Goal: Information Seeking & Learning: Compare options

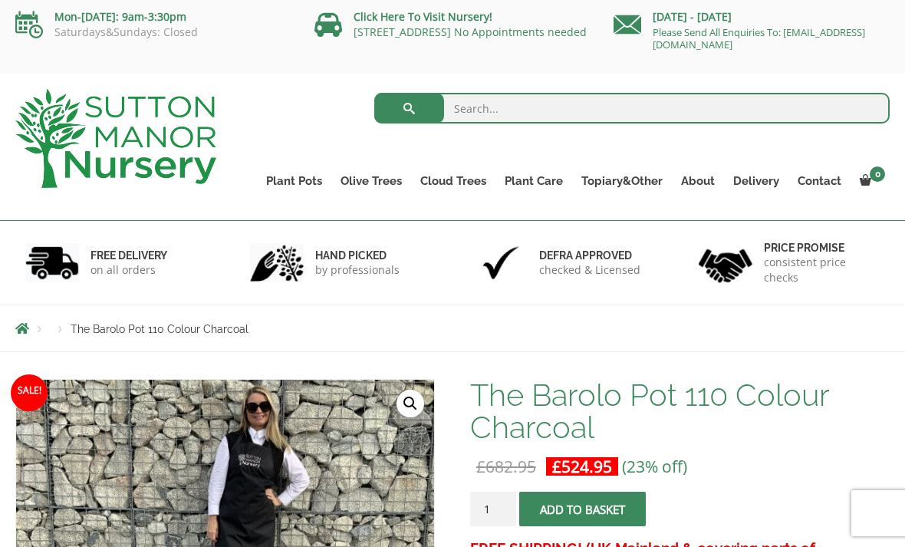
scroll to position [30, 0]
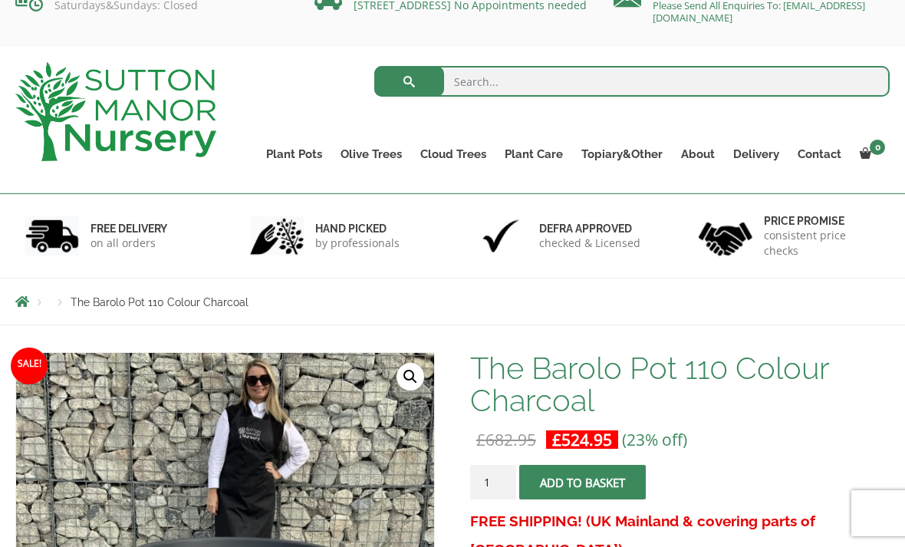
click at [0, 0] on link "The Amalfi Pots" at bounding box center [0, 0] width 0 height 0
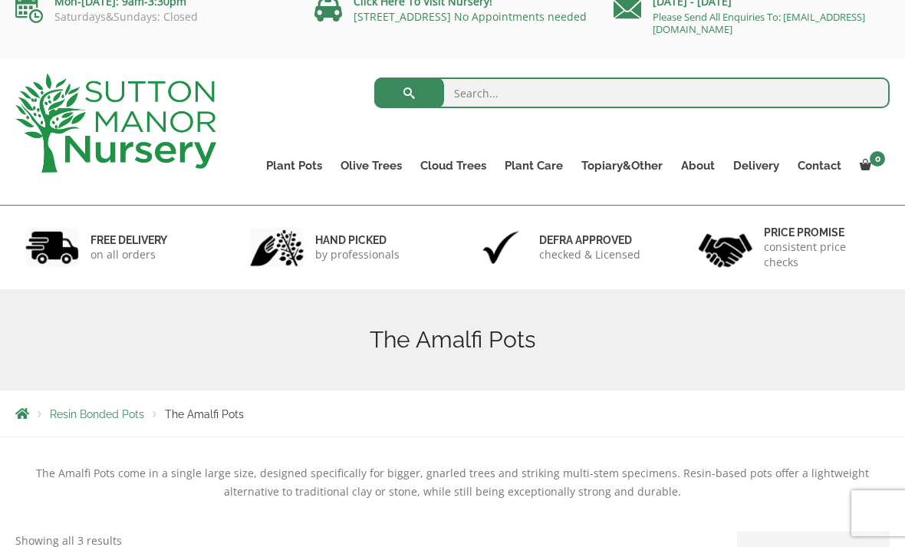
scroll to position [19, 0]
click at [0, 0] on link "The Milan Pots" at bounding box center [0, 0] width 0 height 0
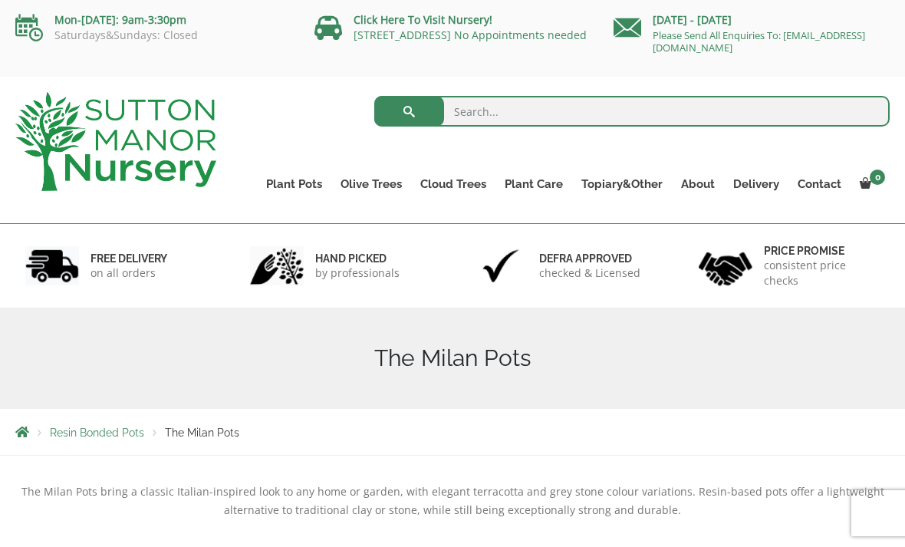
click at [0, 0] on link "The Capri Pots" at bounding box center [0, 0] width 0 height 0
click at [0, 0] on link "The Brunello Pots" at bounding box center [0, 0] width 0 height 0
click at [0, 0] on link "The Venice Cube Pots" at bounding box center [0, 0] width 0 height 0
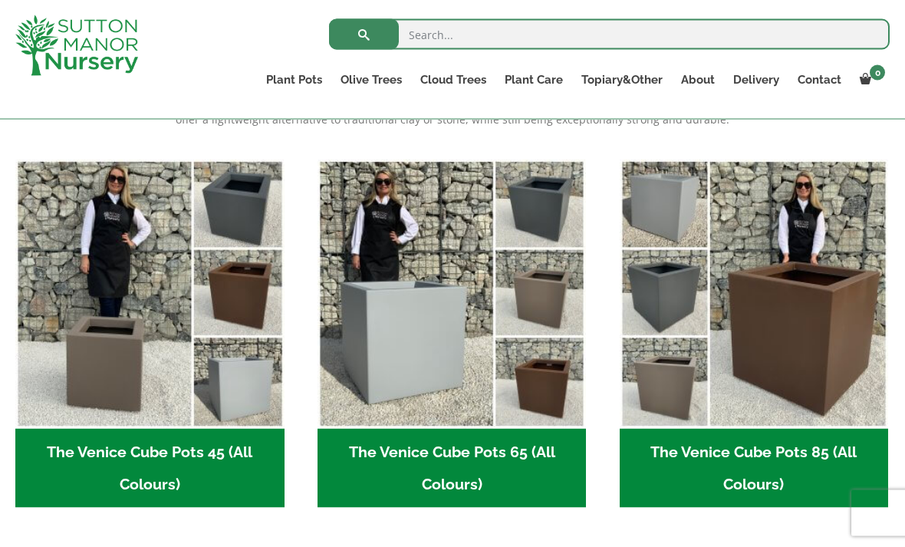
scroll to position [364, 0]
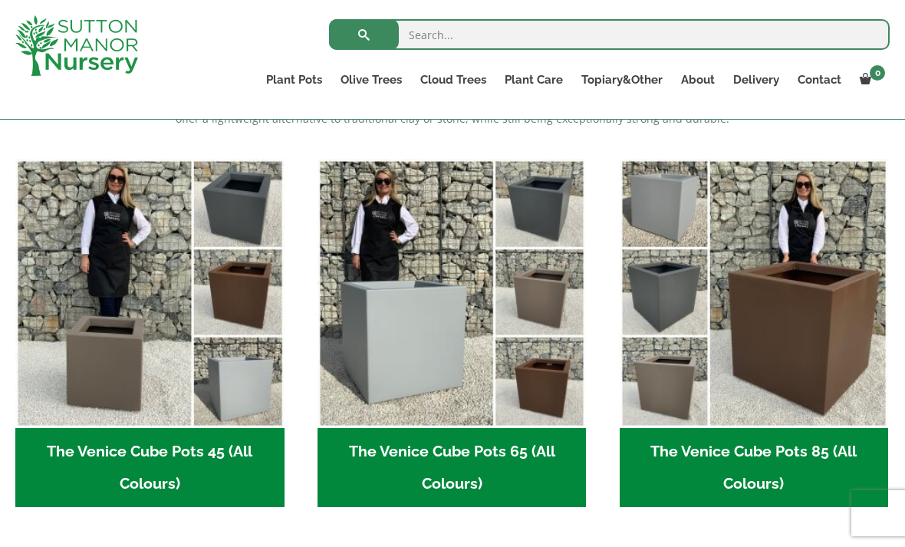
click at [466, 396] on img "Visit product category The Venice Cube Pots 65 (All Colours)" at bounding box center [452, 293] width 269 height 269
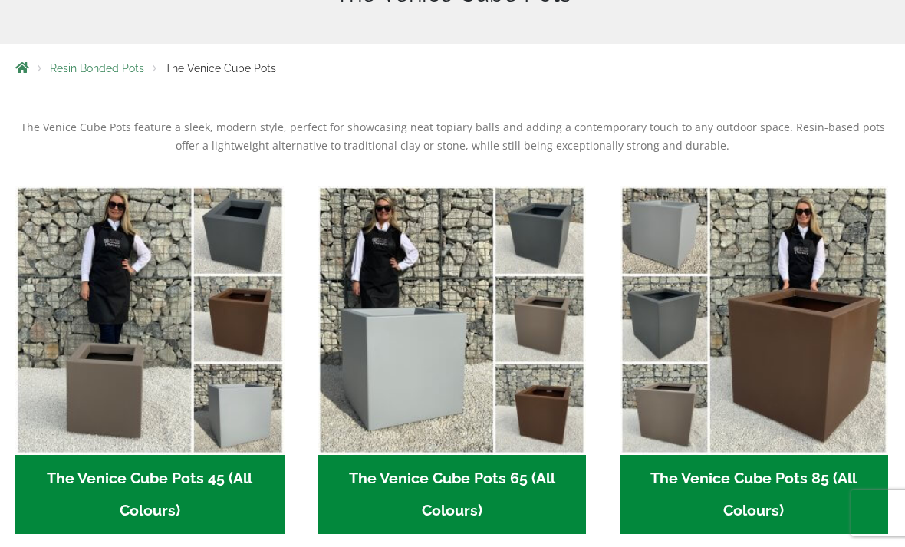
scroll to position [413, 0]
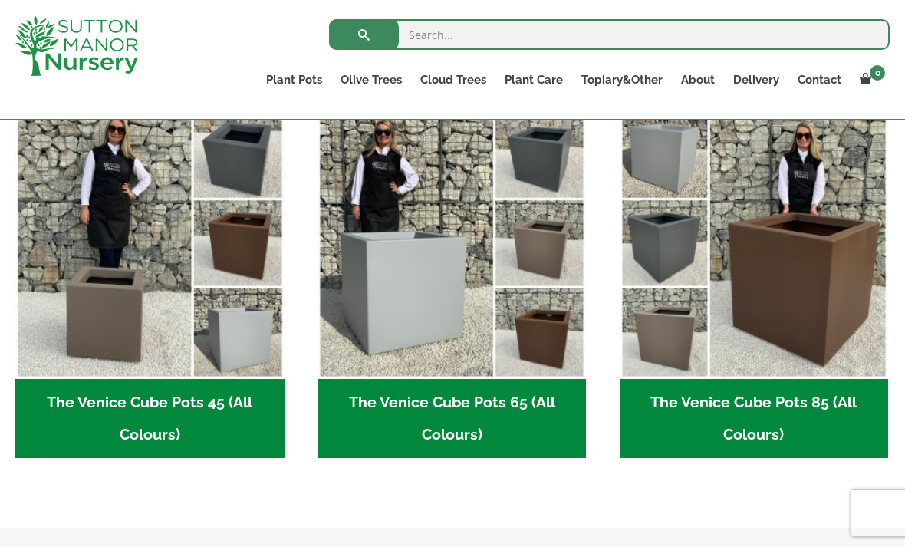
click at [0, 0] on link "The Rome Bowl" at bounding box center [0, 0] width 0 height 0
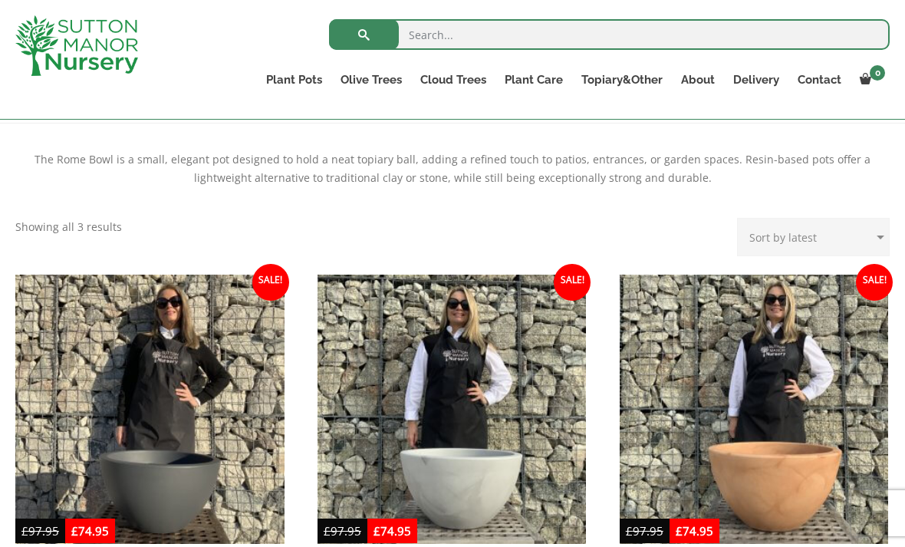
scroll to position [397, 0]
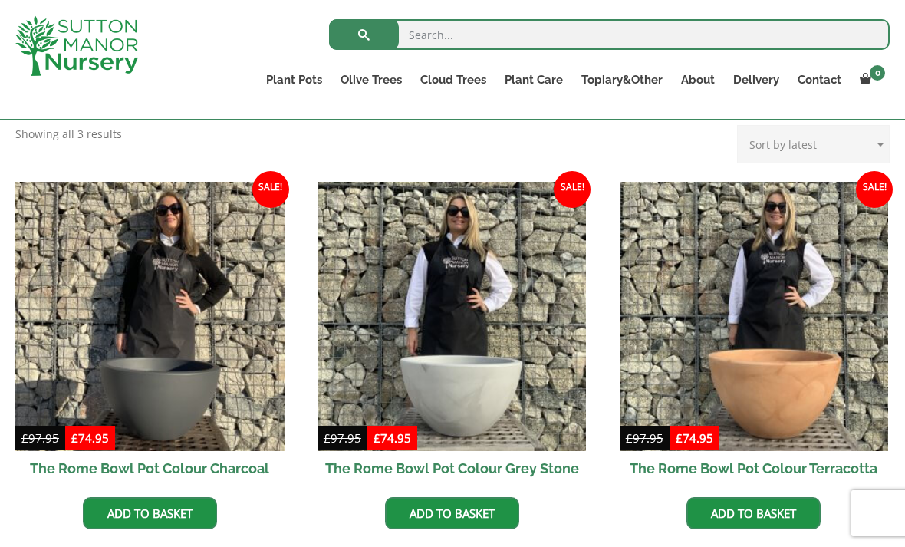
click at [0, 0] on link "The Olive Jar" at bounding box center [0, 0] width 0 height 0
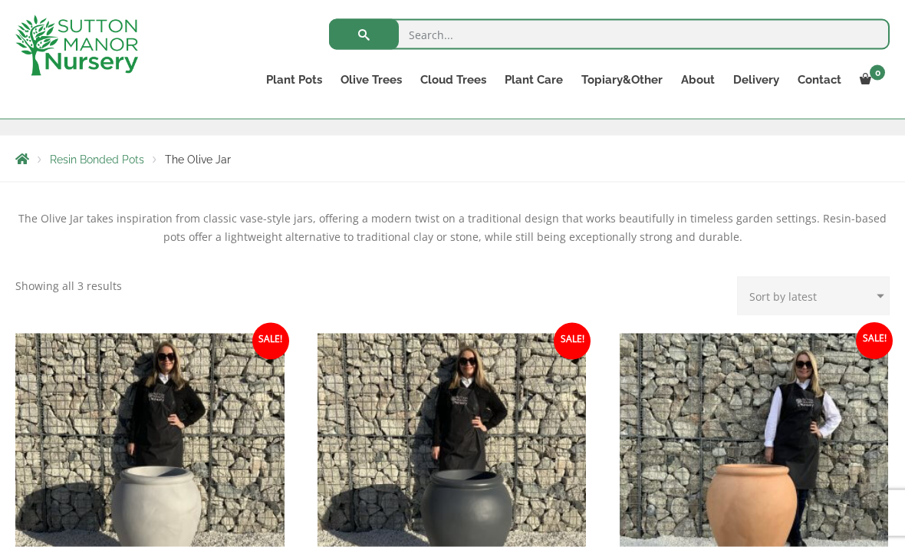
scroll to position [246, 0]
click at [0, 0] on link "The Sicilian Pots" at bounding box center [0, 0] width 0 height 0
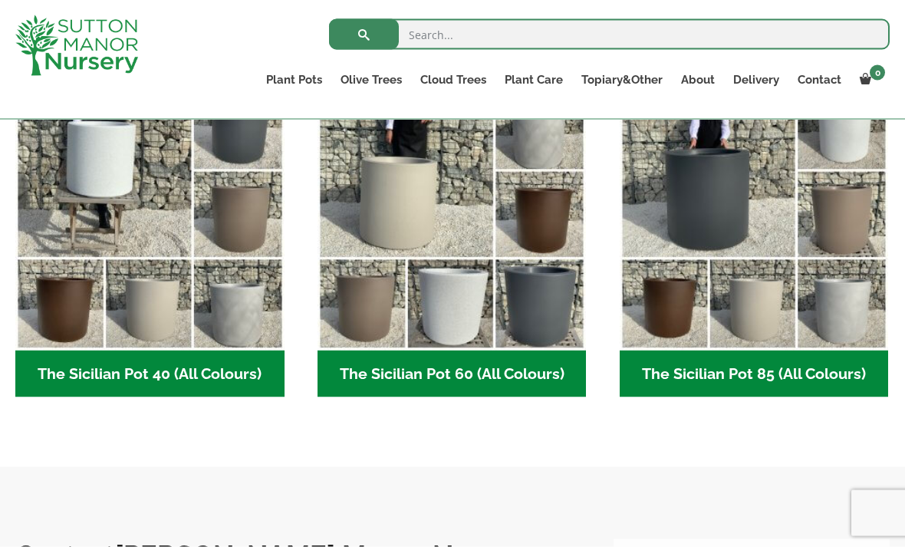
scroll to position [442, 0]
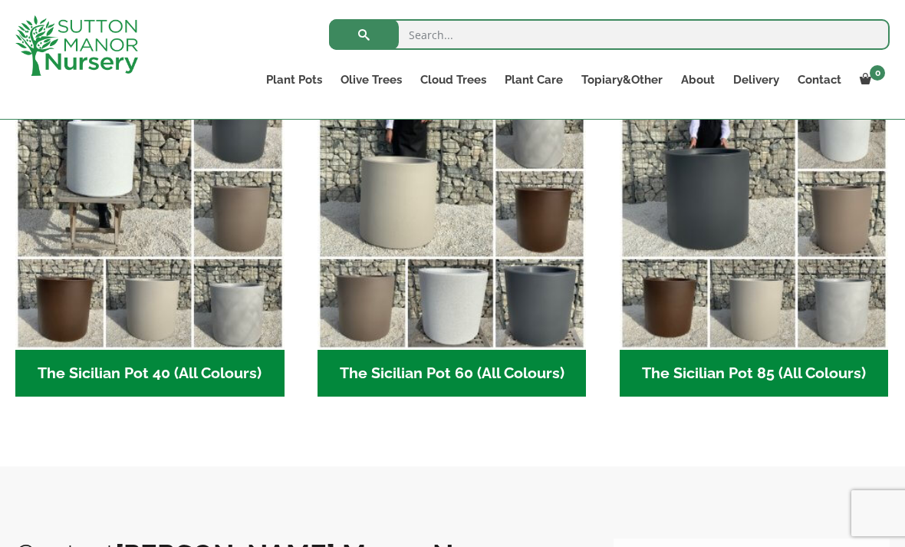
click at [0, 0] on link "The Mediterranean Pots" at bounding box center [0, 0] width 0 height 0
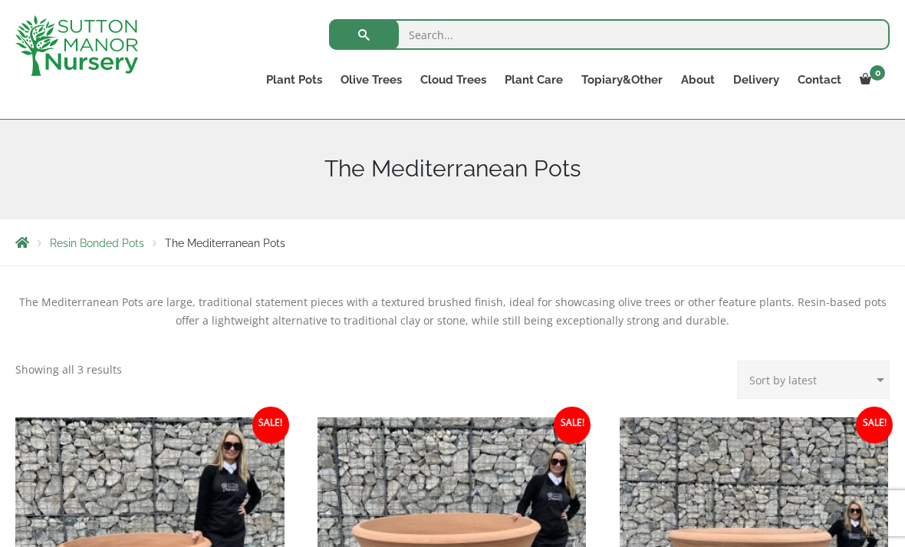
scroll to position [155, 0]
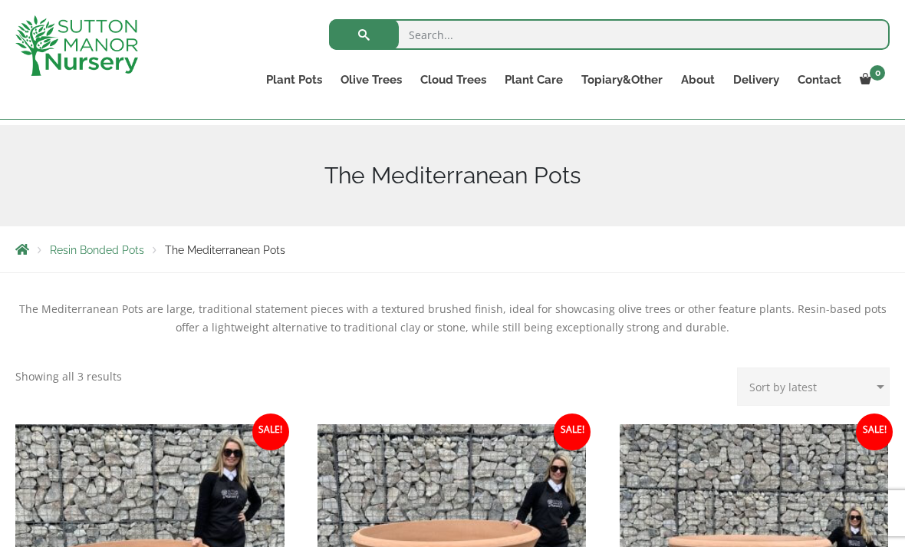
click at [0, 0] on link "The Como Cube Pots 45 (All Colours)" at bounding box center [0, 0] width 0 height 0
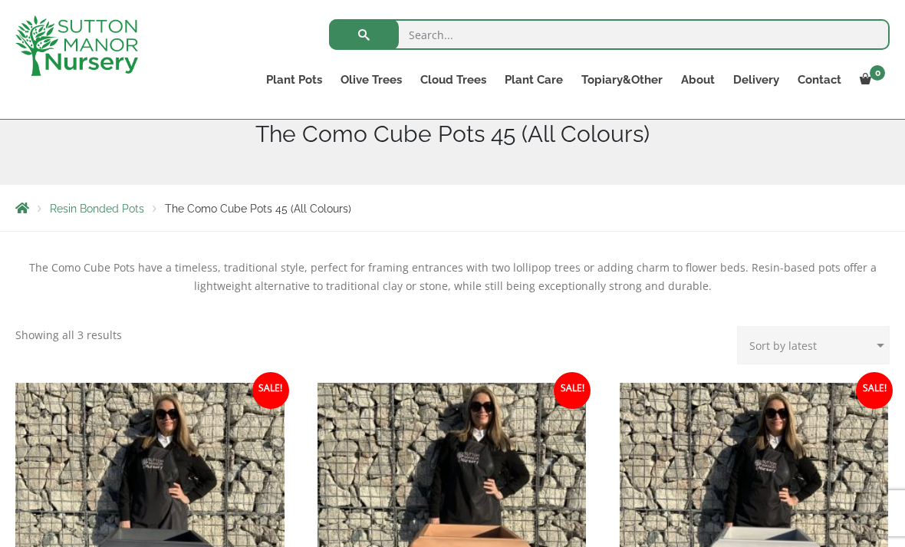
scroll to position [196, 0]
click at [0, 0] on link "The Pompei Pots" at bounding box center [0, 0] width 0 height 0
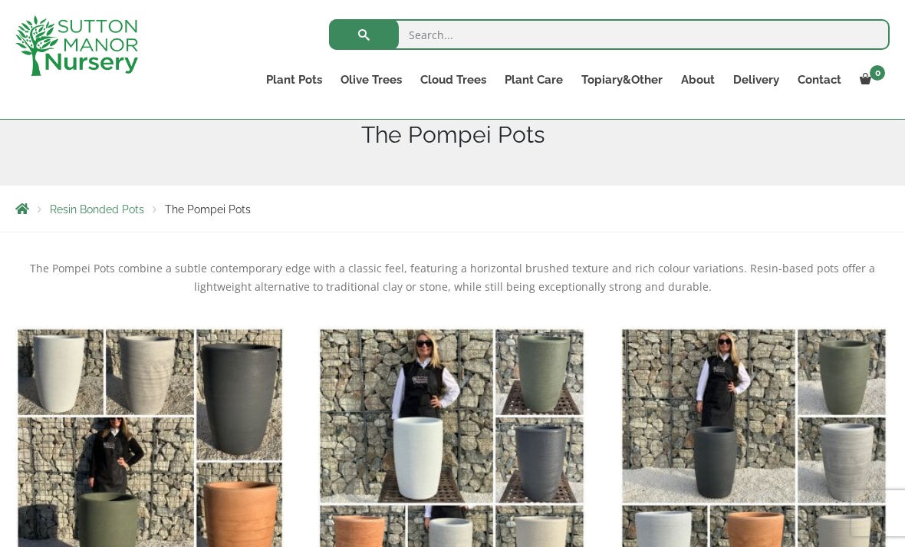
scroll to position [196, 0]
click at [0, 0] on link "The Barolo Pots" at bounding box center [0, 0] width 0 height 0
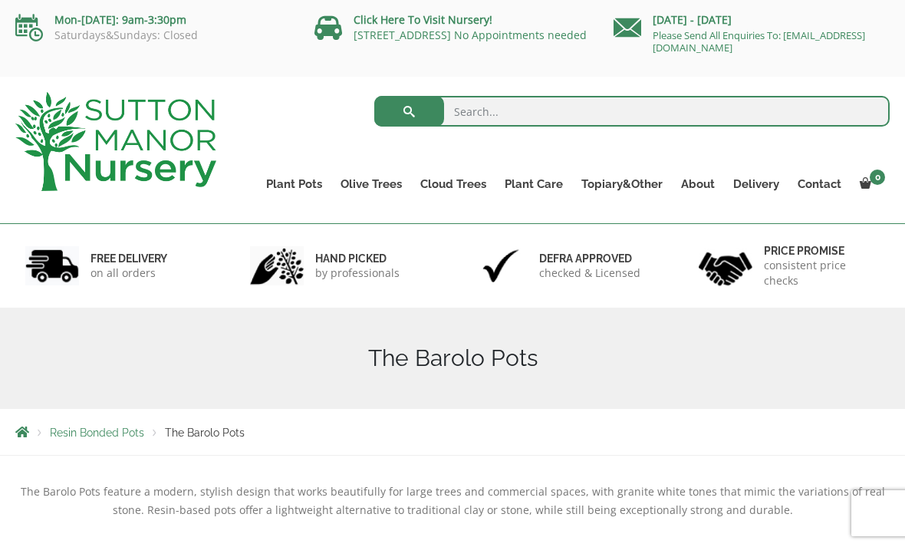
click at [0, 0] on link "The Venice Cube Pots" at bounding box center [0, 0] width 0 height 0
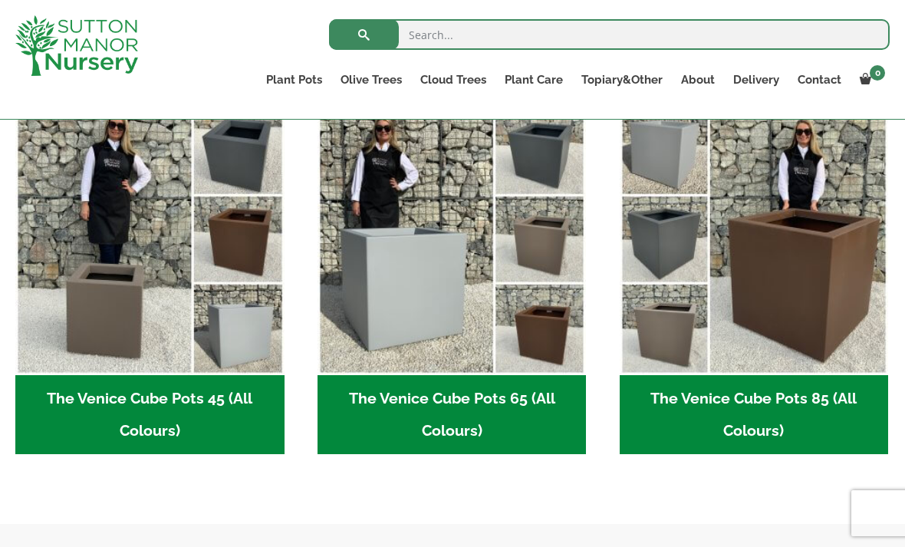
scroll to position [416, 0]
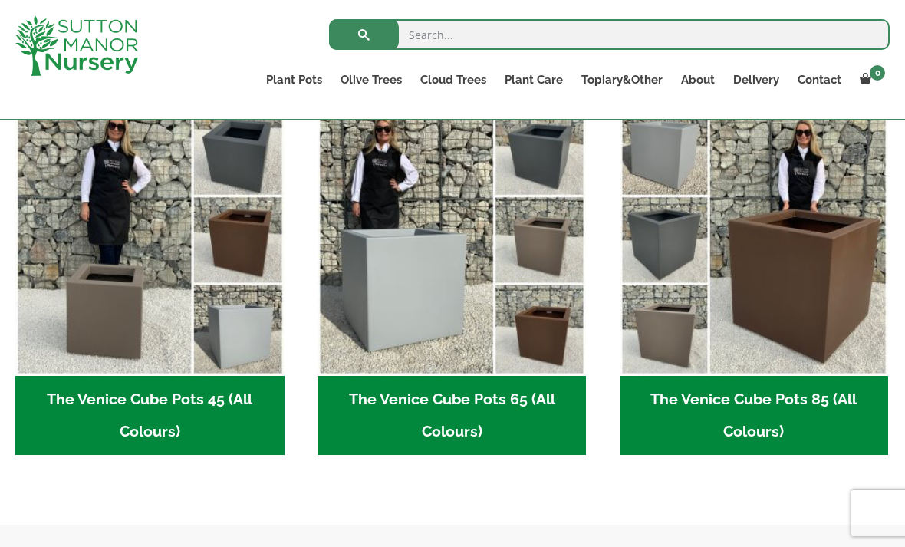
click at [469, 403] on h2 "The Venice Cube Pots 65 (All Colours) (4)" at bounding box center [452, 416] width 269 height 80
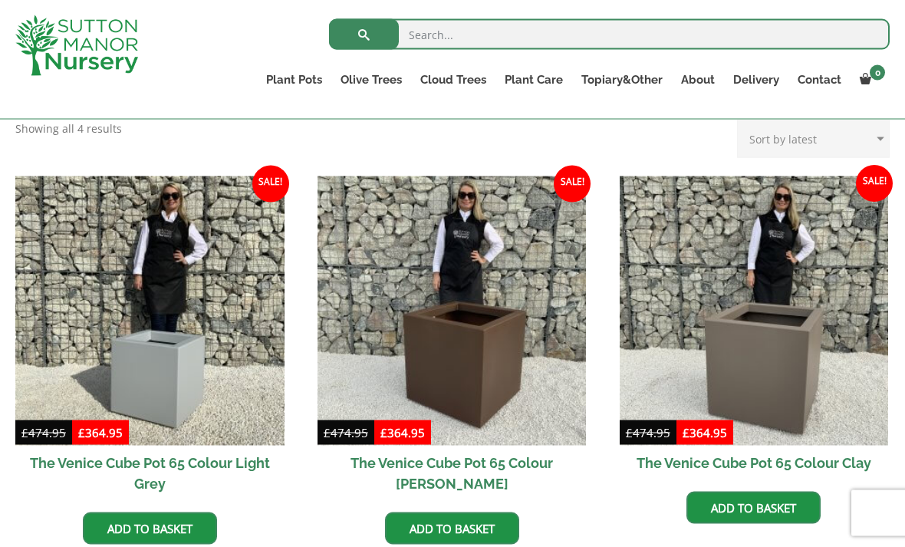
scroll to position [336, 0]
click at [170, 384] on img at bounding box center [149, 310] width 269 height 269
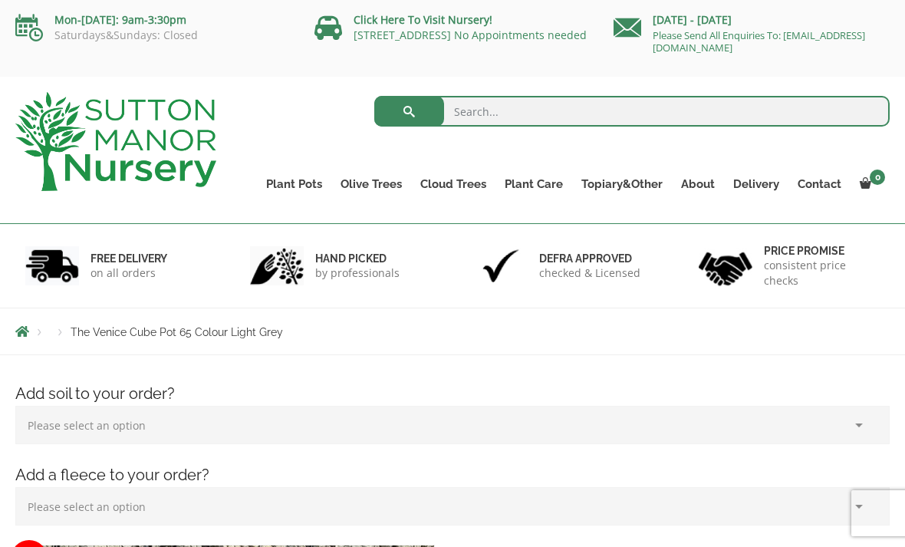
click at [0, 0] on link "The Barolo Pots" at bounding box center [0, 0] width 0 height 0
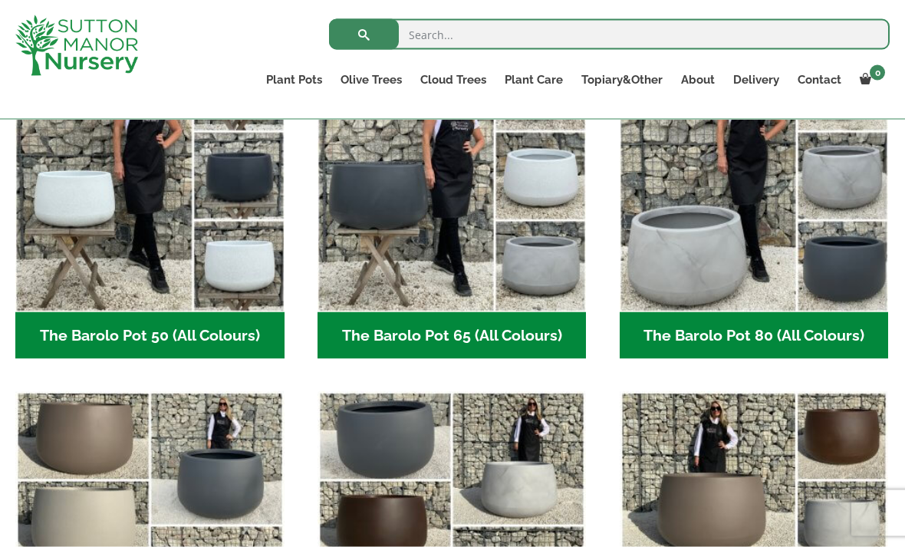
scroll to position [467, 0]
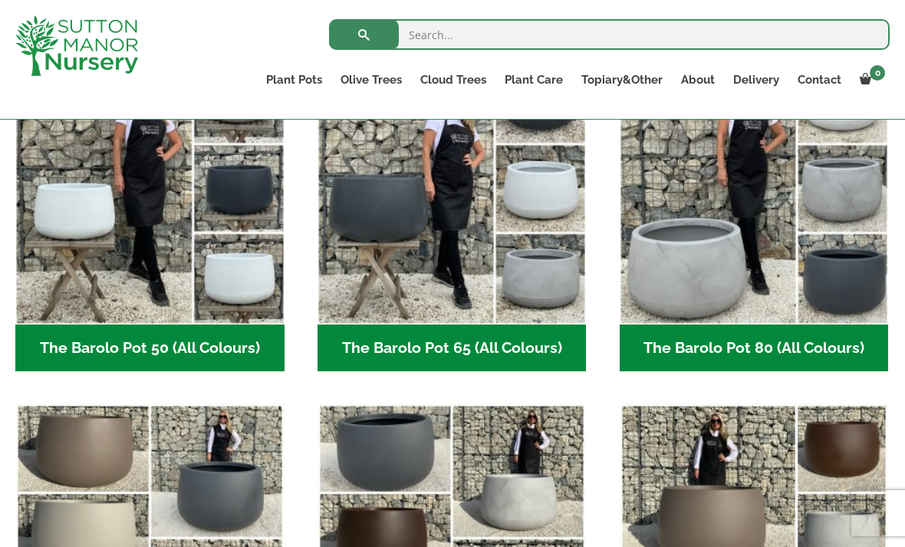
click at [469, 339] on h2 "The Barolo Pot 65 (All Colours) (6)" at bounding box center [452, 348] width 269 height 48
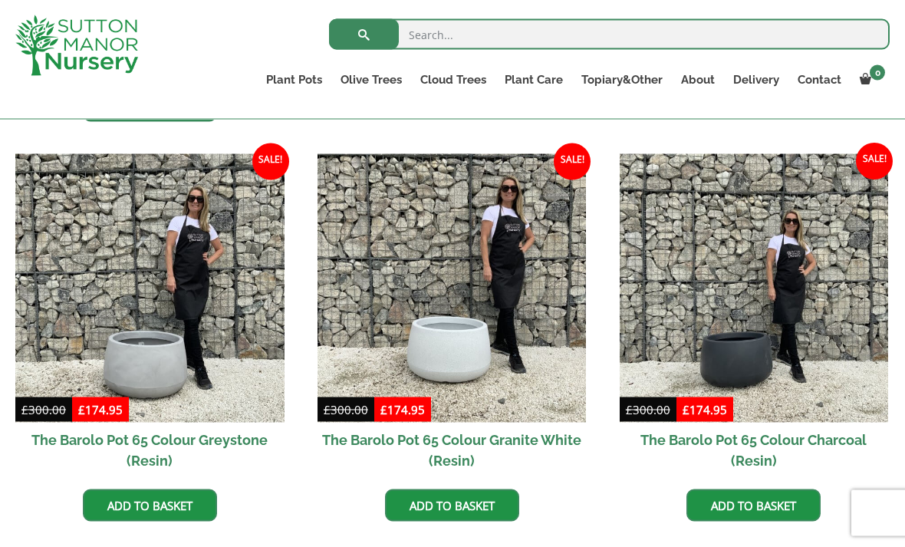
scroll to position [759, 0]
click at [459, 351] on img at bounding box center [452, 287] width 269 height 269
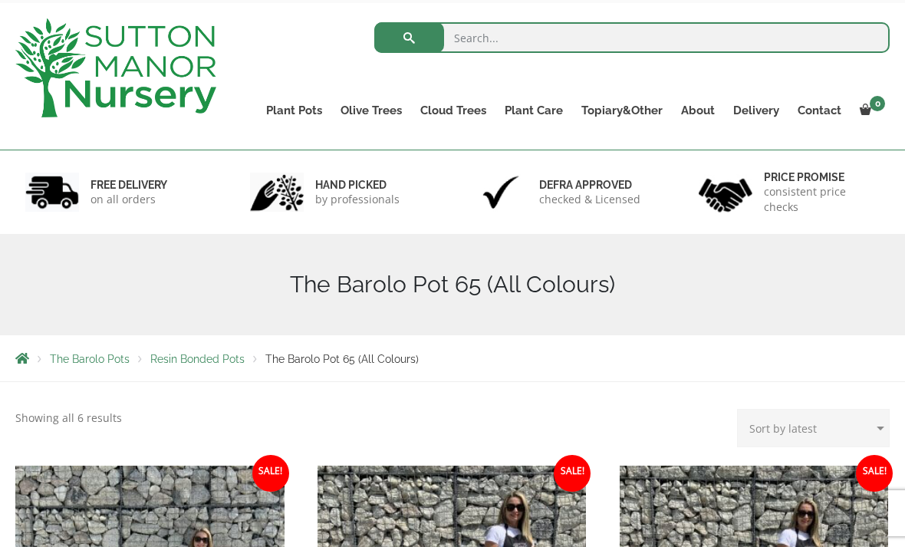
scroll to position [72, 0]
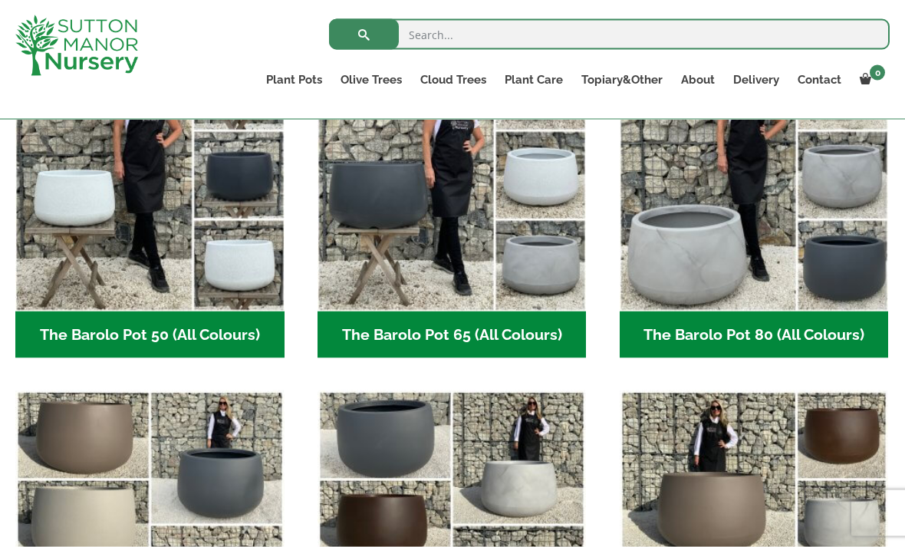
scroll to position [482, 0]
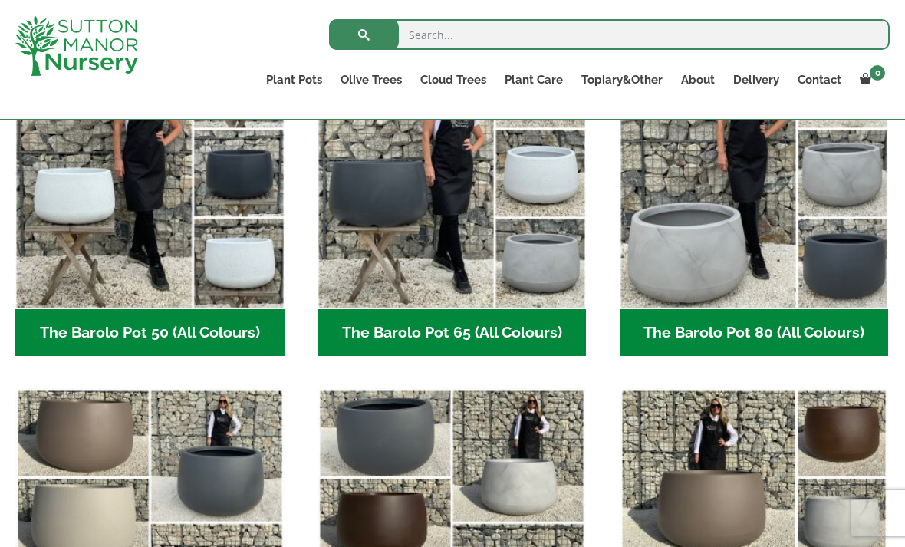
click at [754, 332] on h2 "The Barolo Pot 80 (All Colours) (6)" at bounding box center [754, 333] width 269 height 48
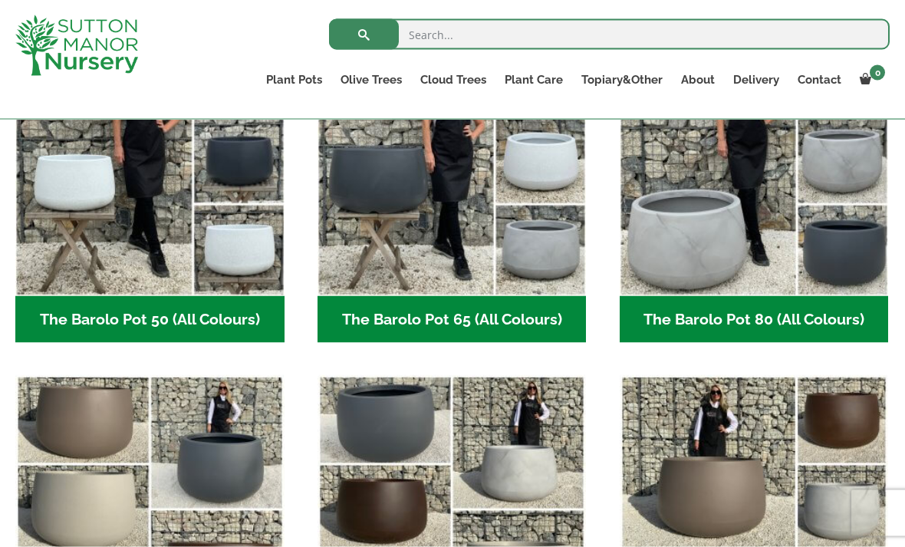
scroll to position [496, 0]
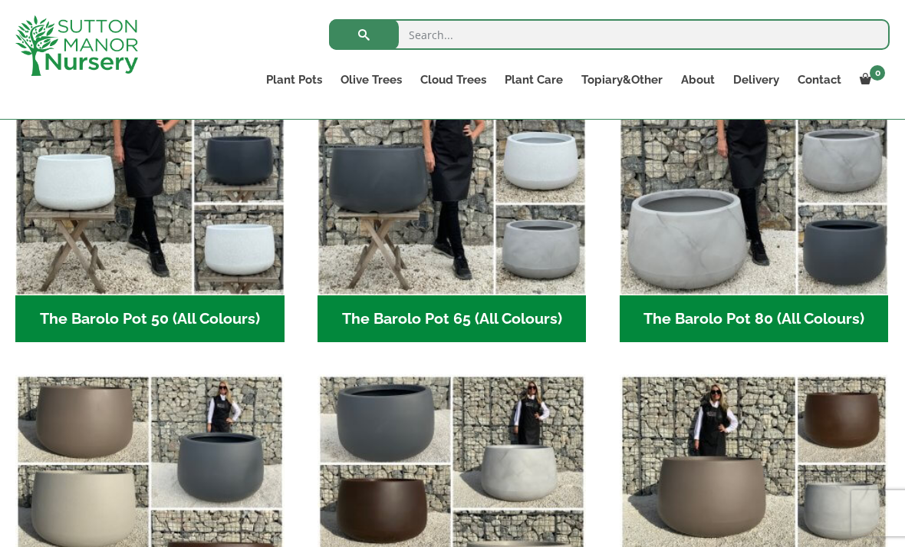
click at [719, 263] on img "Visit product category The Barolo Pot 80 (All Colours)" at bounding box center [754, 160] width 269 height 269
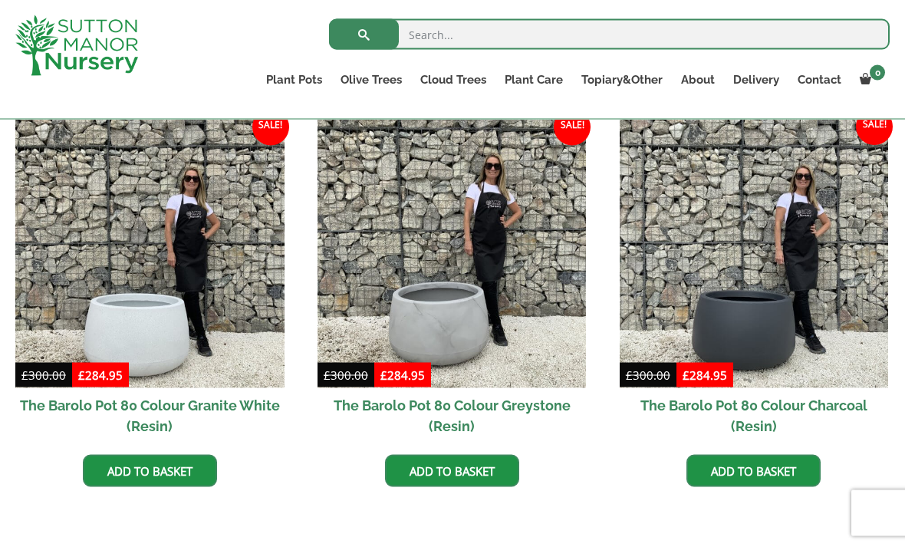
scroll to position [793, 0]
click at [751, 337] on img at bounding box center [754, 253] width 269 height 269
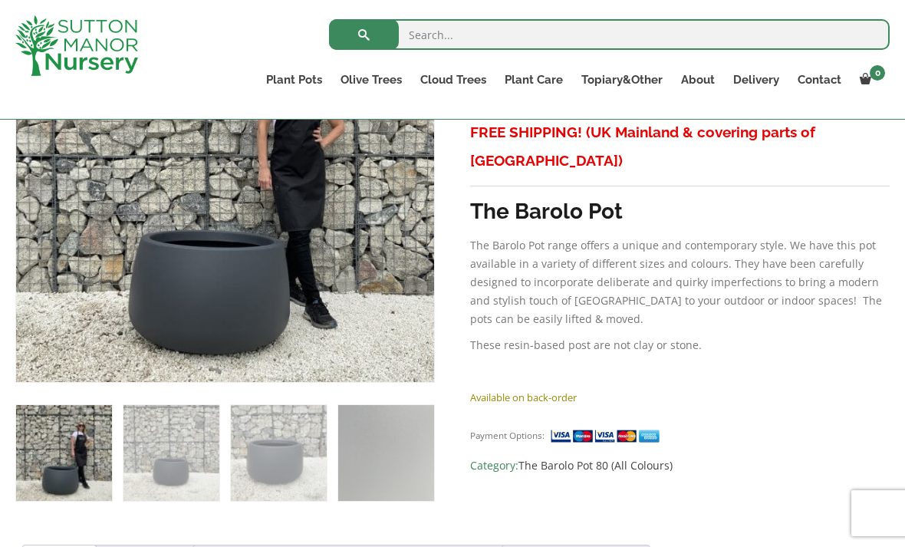
scroll to position [377, 0]
